Goal: Information Seeking & Learning: Learn about a topic

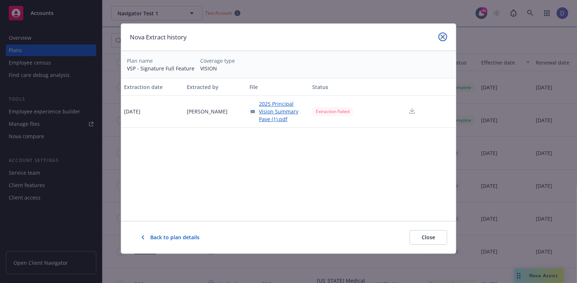
click at [439, 37] on link "close" at bounding box center [442, 36] width 9 height 9
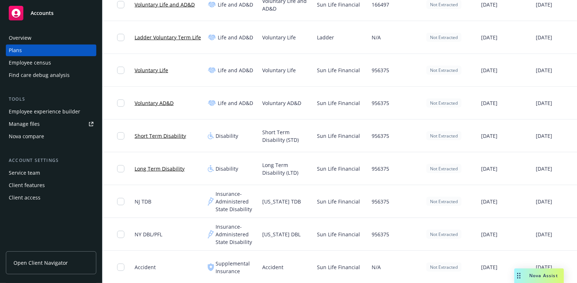
scroll to position [676, 0]
